Goal: Information Seeking & Learning: Learn about a topic

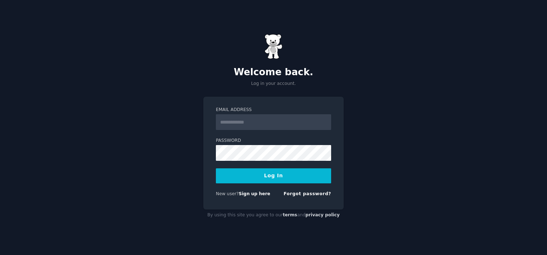
type input "**********"
click at [286, 176] on button "Log In" at bounding box center [273, 175] width 115 height 15
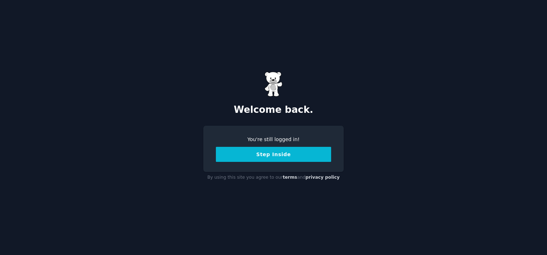
click at [276, 161] on button "Step Inside" at bounding box center [273, 154] width 115 height 15
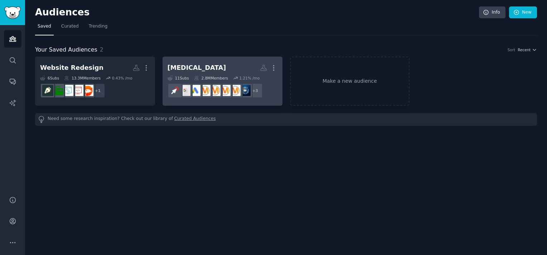
click at [211, 69] on h2 "Botox More" at bounding box center [223, 68] width 110 height 13
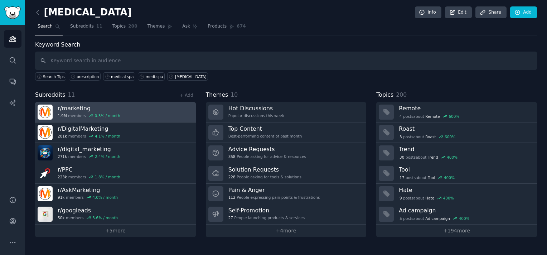
click at [112, 106] on h3 "r/ marketing" at bounding box center [89, 109] width 63 height 8
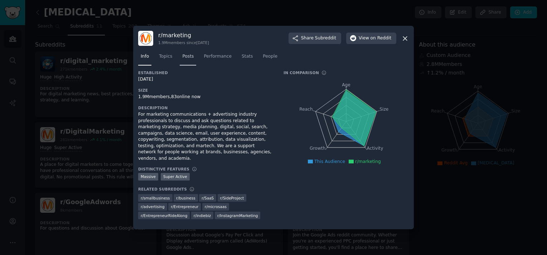
click at [188, 59] on span "Posts" at bounding box center [187, 56] width 11 height 6
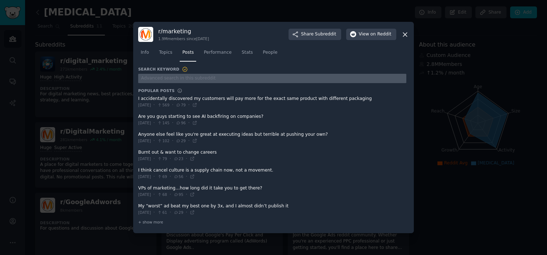
click at [190, 78] on input "text" at bounding box center [272, 79] width 268 height 10
type input "botox"
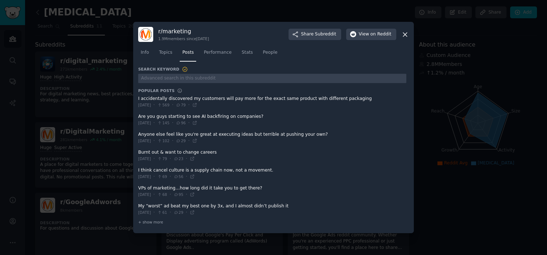
click at [404, 33] on icon at bounding box center [406, 35] width 8 height 8
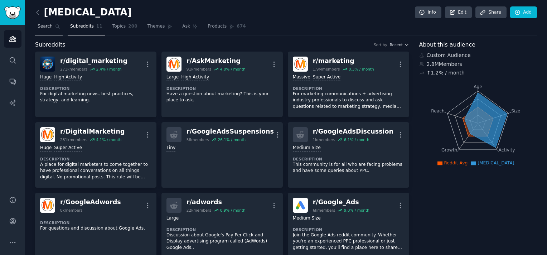
click at [36, 24] on link "Search" at bounding box center [49, 28] width 28 height 15
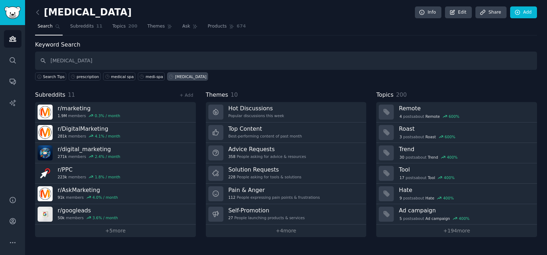
type input "botox"
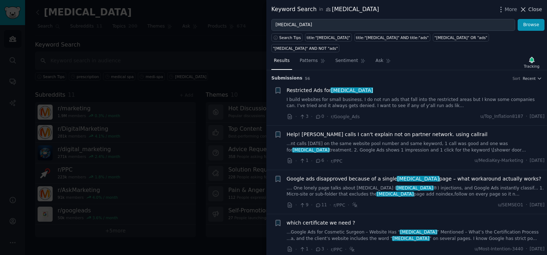
click at [537, 9] on span "Close" at bounding box center [536, 10] width 14 height 8
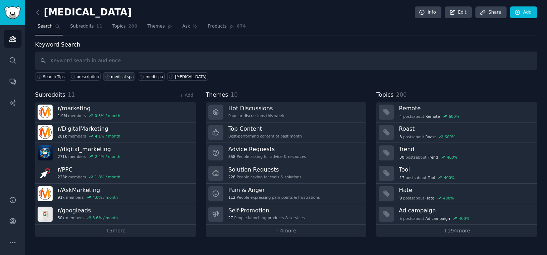
click at [121, 75] on div "medical spa" at bounding box center [122, 76] width 23 height 5
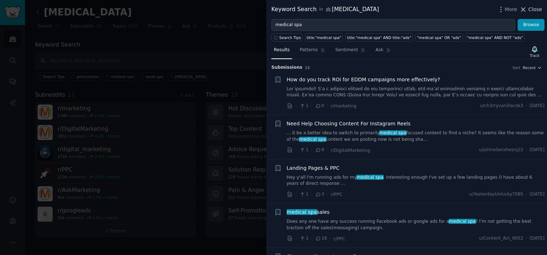
click at [534, 10] on span "Close" at bounding box center [536, 10] width 14 height 8
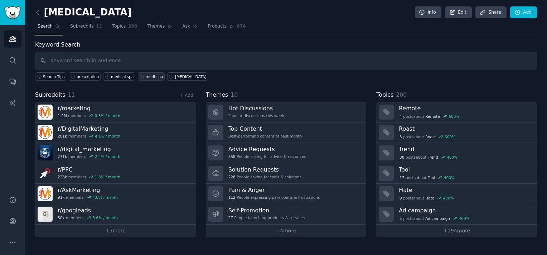
click at [146, 76] on div "medi-spa" at bounding box center [155, 76] width 18 height 5
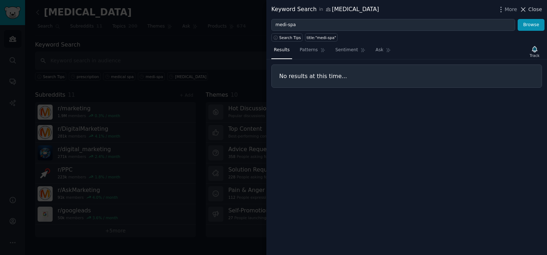
click at [536, 6] on span "Close" at bounding box center [536, 10] width 14 height 8
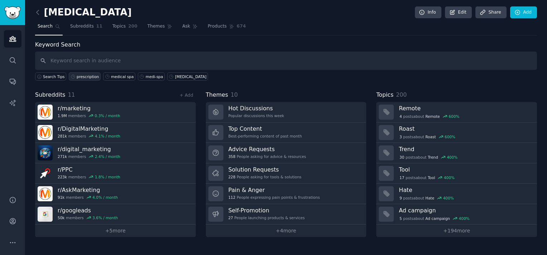
click at [90, 76] on div "prescription" at bounding box center [88, 76] width 22 height 5
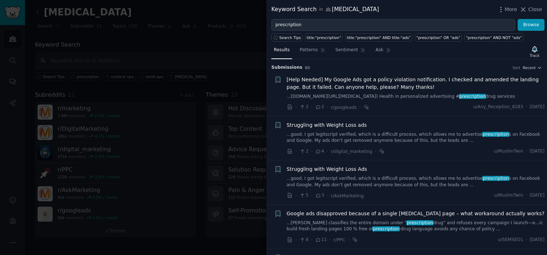
click at [346, 82] on span "[Help Needed] My Google Ads got a policy violation notification. I checked and …" at bounding box center [416, 83] width 258 height 15
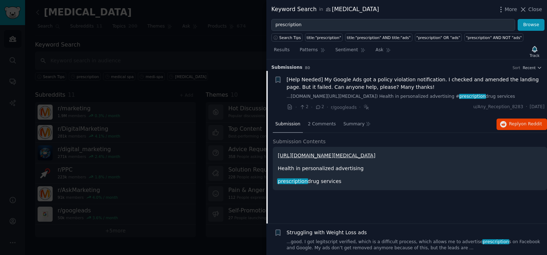
scroll to position [11, 0]
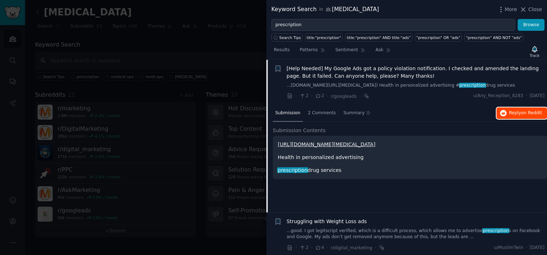
click at [523, 113] on span "on Reddit" at bounding box center [532, 112] width 21 height 5
click at [532, 9] on span "Close" at bounding box center [536, 10] width 14 height 8
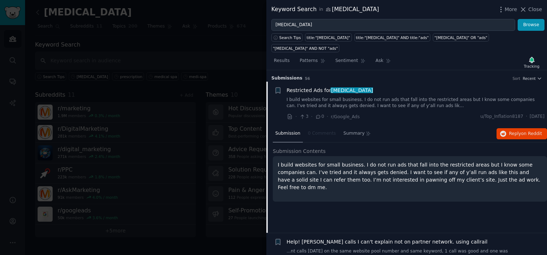
click at [320, 87] on span "Restricted Ads for botox" at bounding box center [330, 91] width 86 height 8
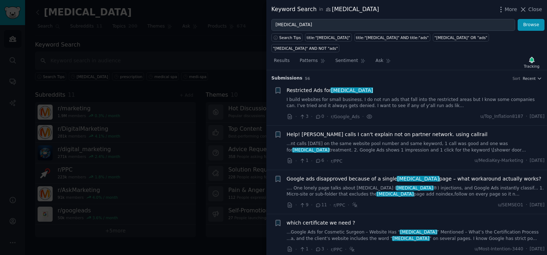
scroll to position [11, 0]
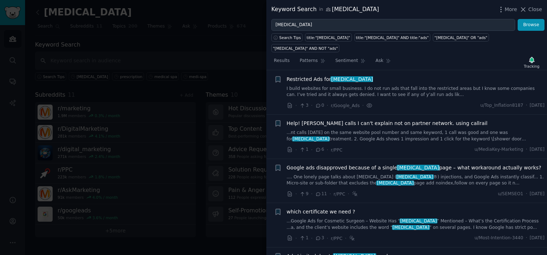
click at [316, 86] on link "I build websites for small business. I do not run ads that fall into the restri…" at bounding box center [416, 92] width 258 height 13
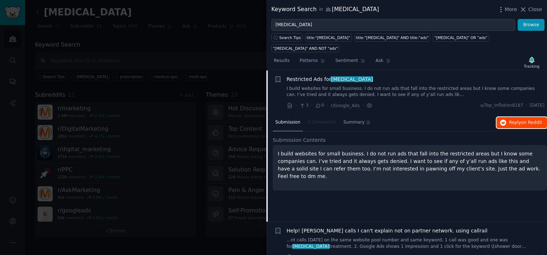
click at [512, 117] on button "Reply on Reddit" at bounding box center [522, 122] width 51 height 11
click at [536, 6] on span "Close" at bounding box center [536, 10] width 14 height 8
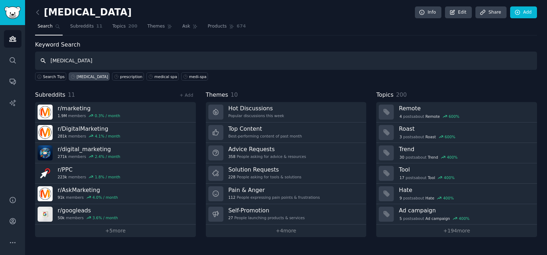
type input "botox"
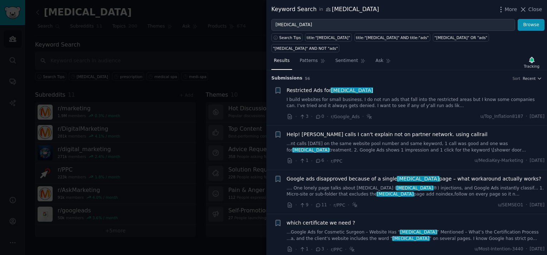
click at [356, 175] on div "Google ads disapproved because of a single botox page – what workaround actuall…" at bounding box center [416, 186] width 258 height 23
click at [354, 175] on span "Google ads disapproved because of a single botox page – what workaround actuall…" at bounding box center [414, 179] width 255 height 8
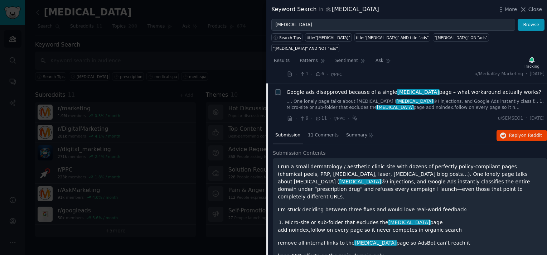
scroll to position [100, 0]
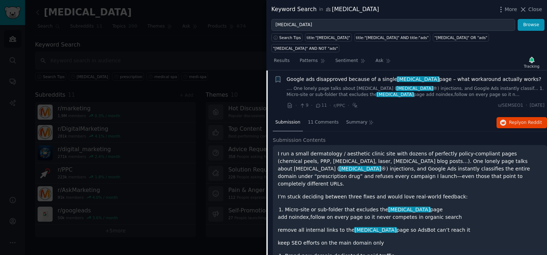
click at [519, 120] on span "Reply on Reddit" at bounding box center [525, 123] width 33 height 6
